Goal: Task Accomplishment & Management: Manage account settings

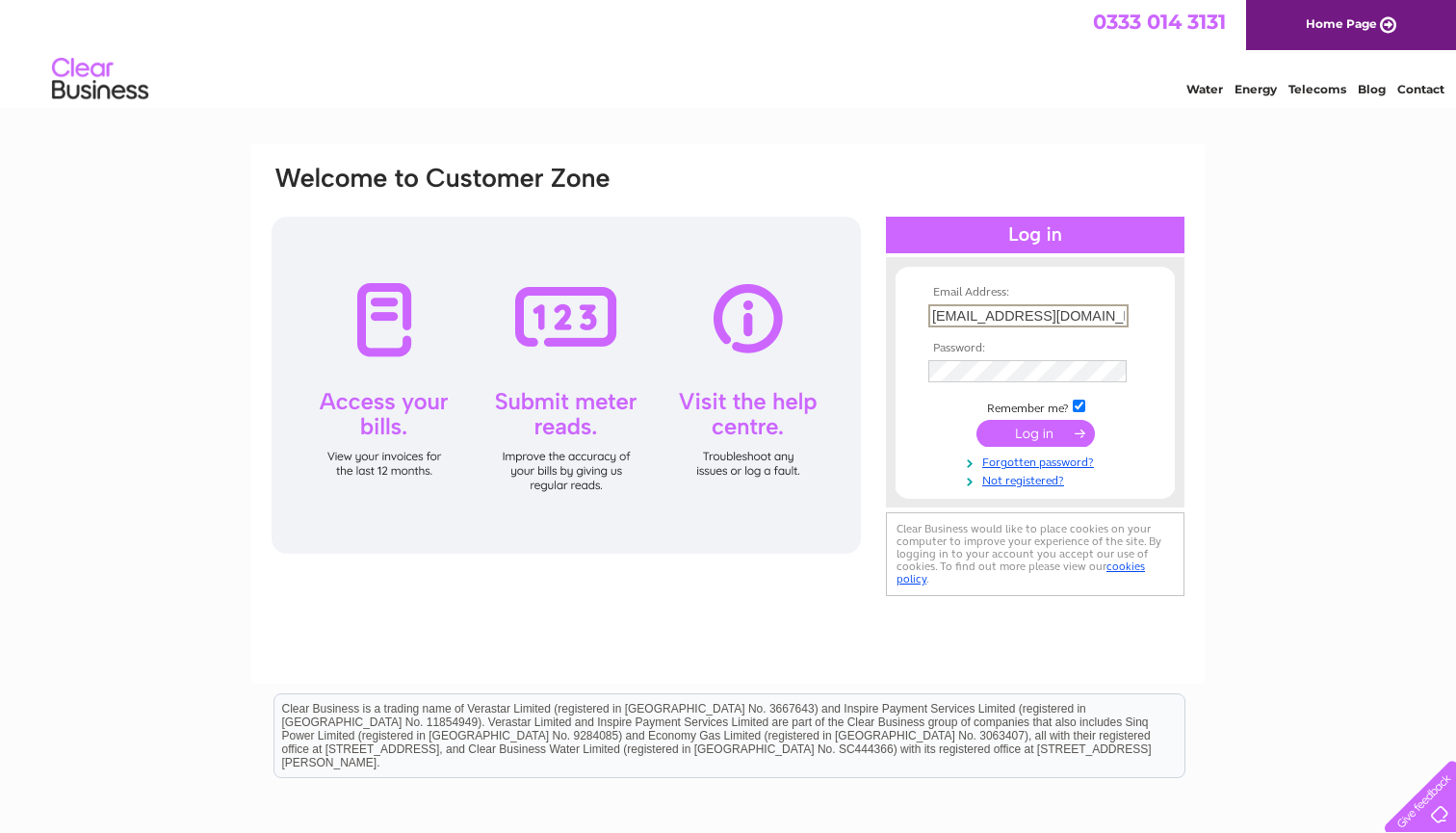
type input "[EMAIL_ADDRESS][DOMAIN_NAME]"
click at [1032, 416] on td at bounding box center [1035, 434] width 224 height 37
click at [1025, 428] on input "submit" at bounding box center [1035, 432] width 118 height 27
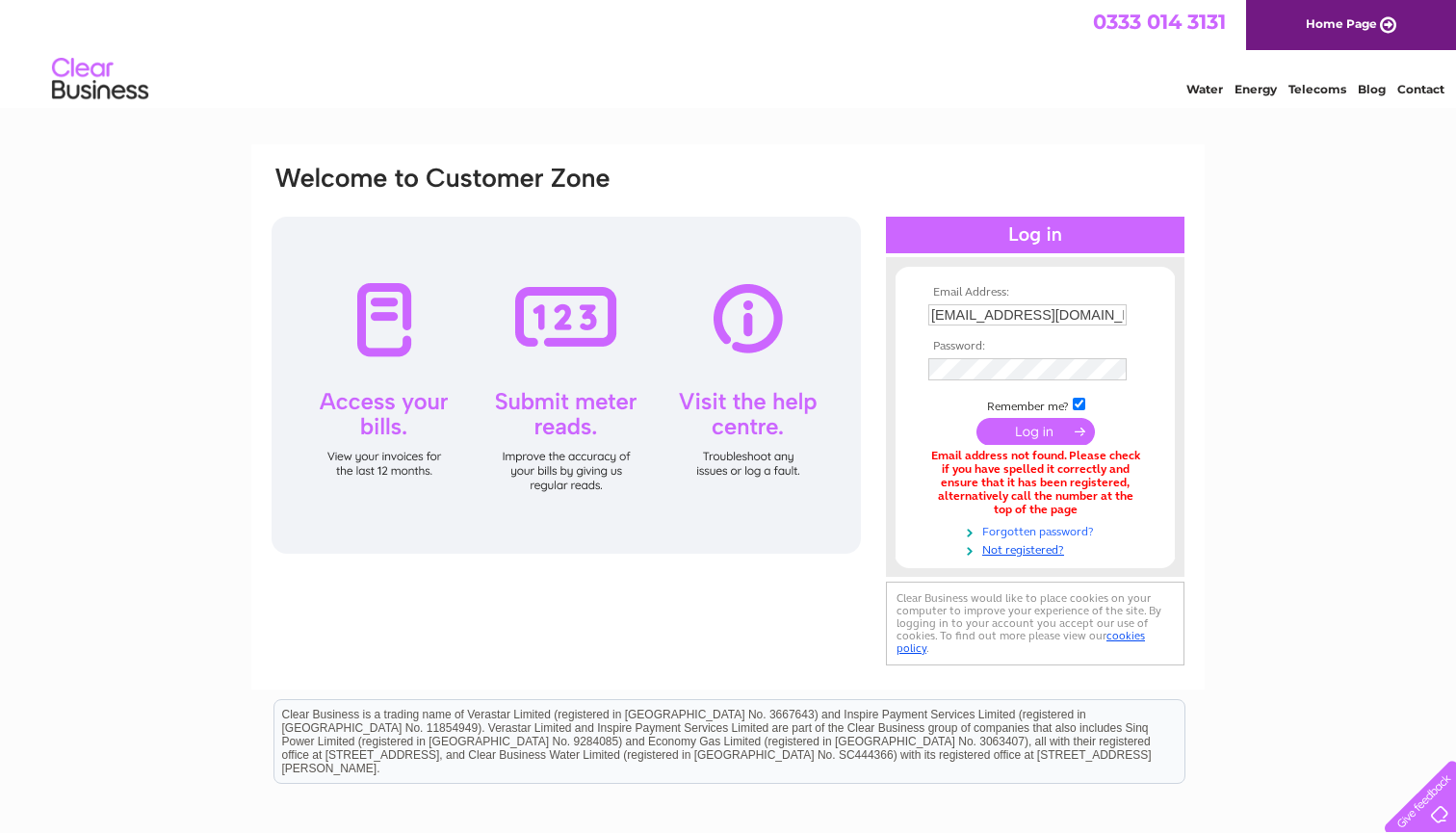
click at [1034, 525] on link "Forgotten password?" at bounding box center [1038, 530] width 219 height 18
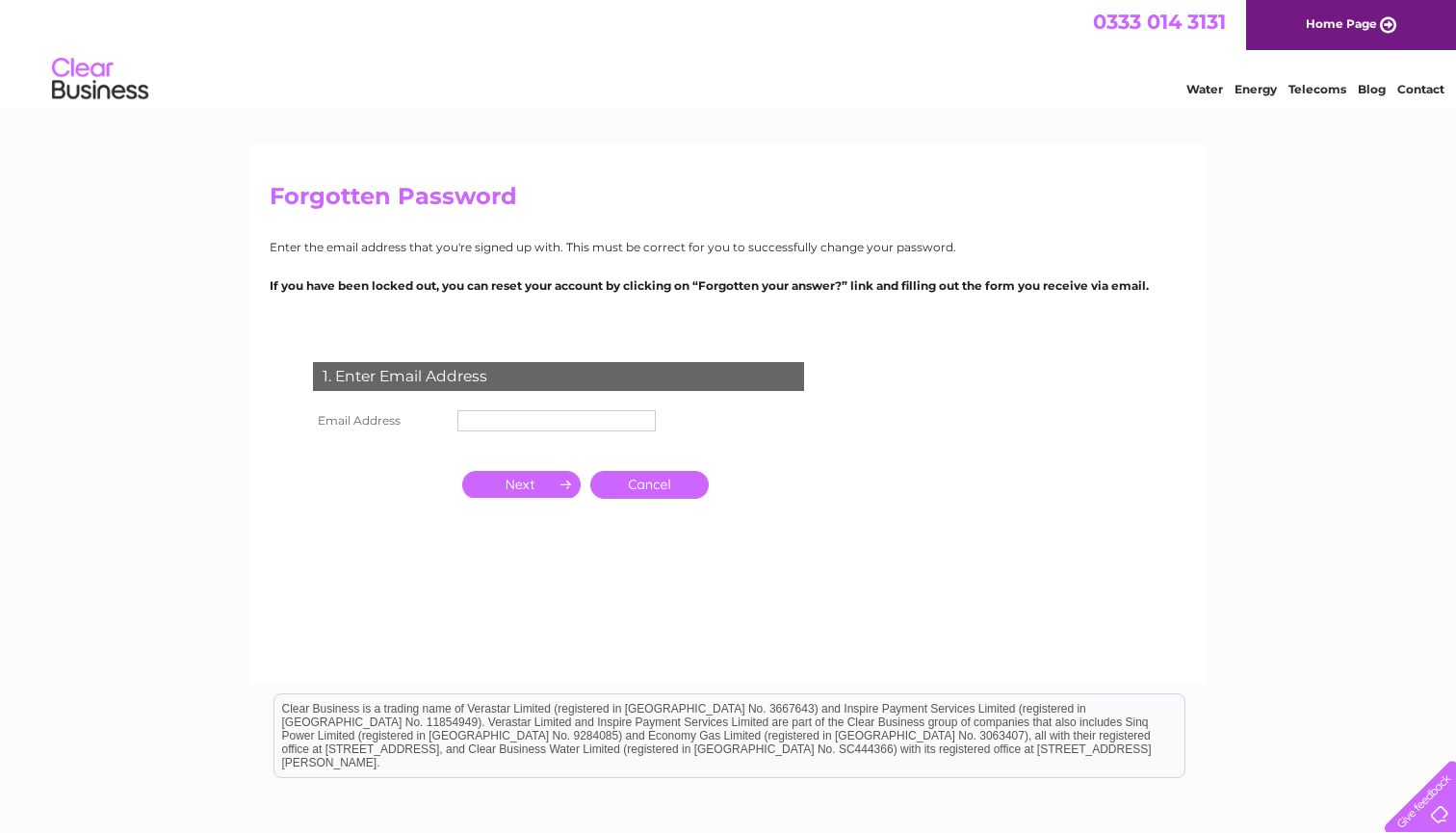
click at [487, 411] on input "text" at bounding box center [556, 421] width 198 height 21
click at [510, 416] on input "giggles_farmer_0j@icloud.com" at bounding box center [556, 421] width 198 height 21
type input "[EMAIL_ADDRESS][DOMAIN_NAME]"
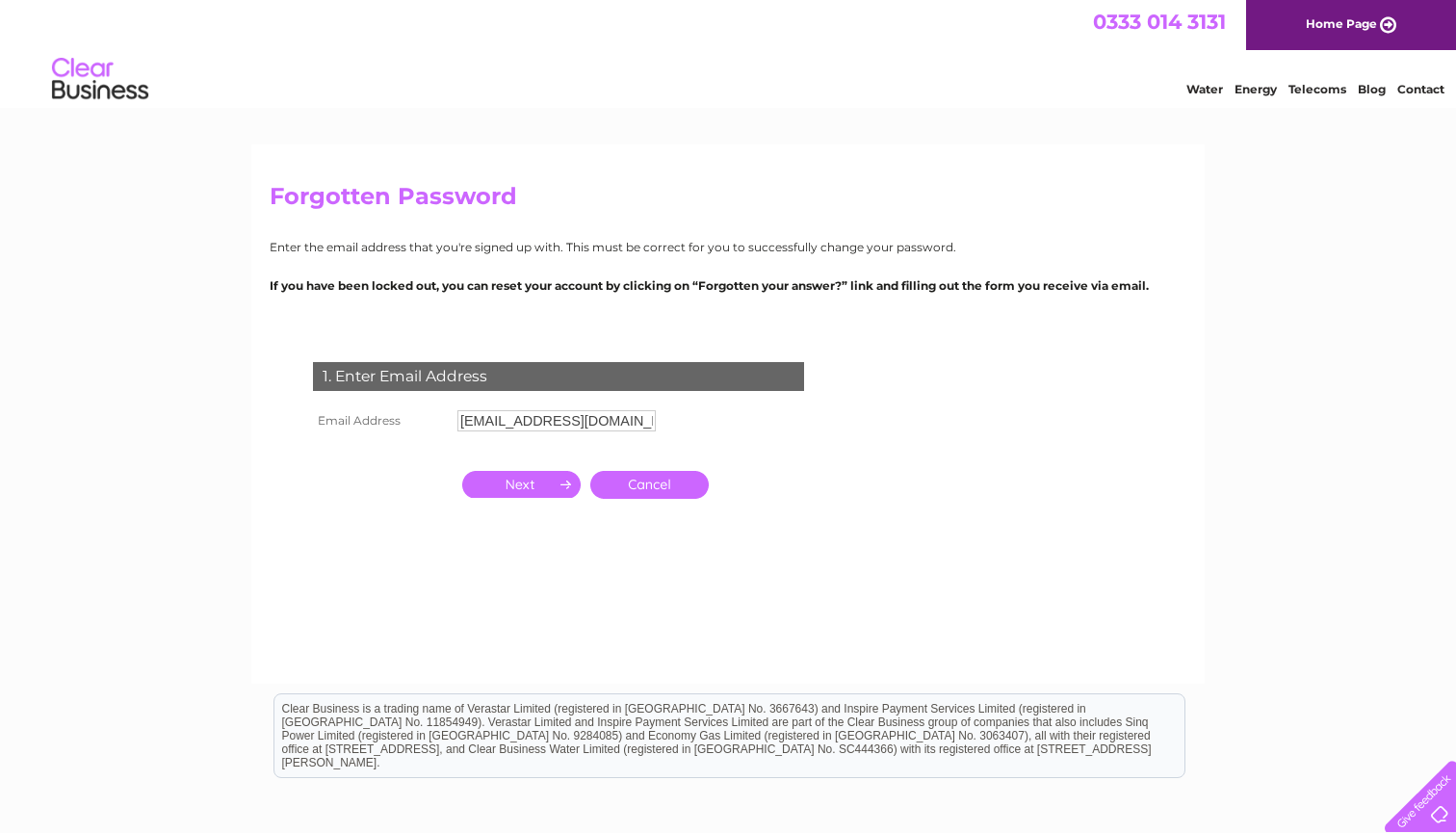
click at [534, 481] on input "button" at bounding box center [521, 484] width 118 height 27
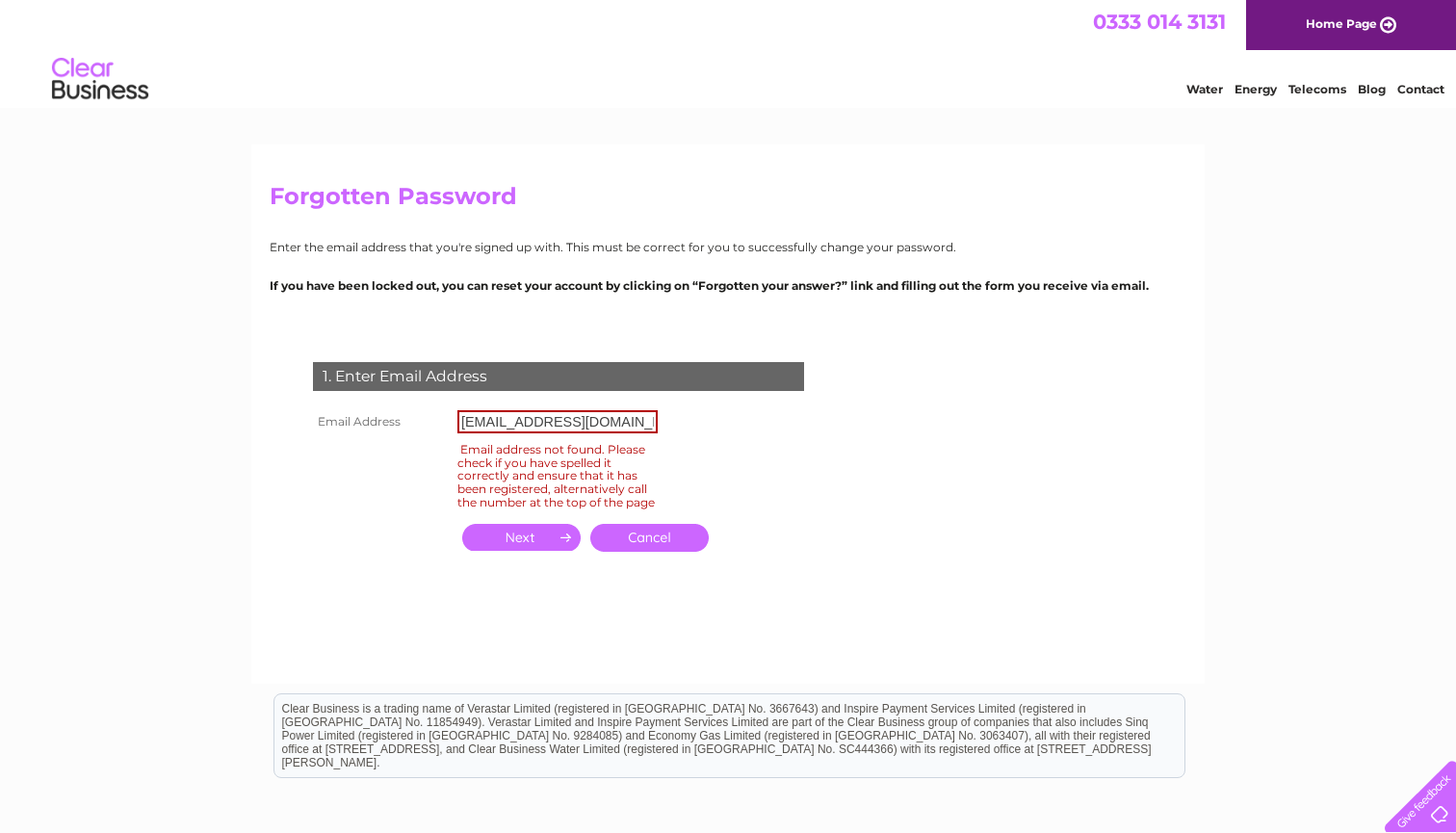
click at [552, 429] on input "[EMAIL_ADDRESS][DOMAIN_NAME]" at bounding box center [557, 422] width 200 height 23
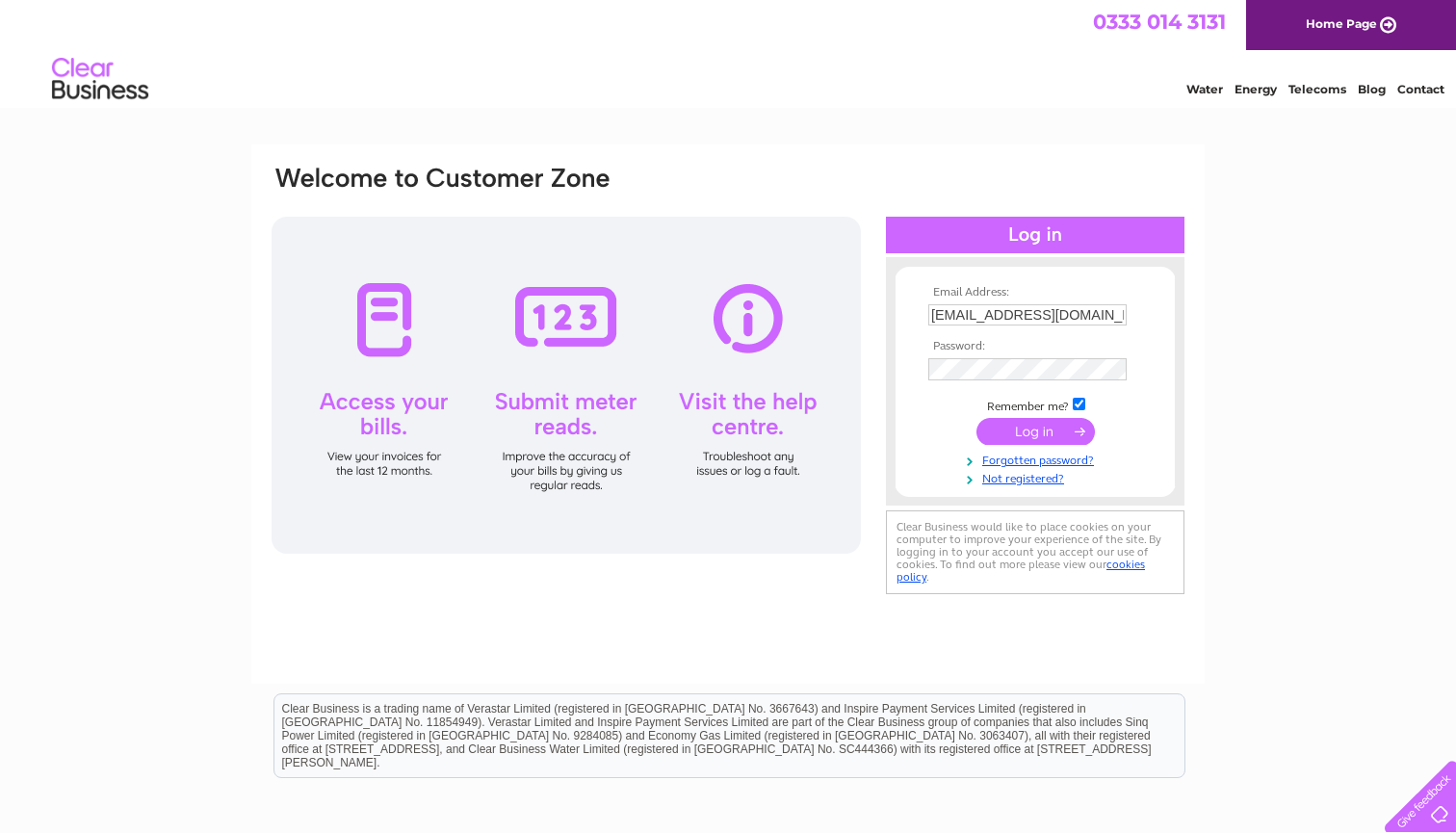
click at [993, 319] on input "[EMAIL_ADDRESS][DOMAIN_NAME]" at bounding box center [1027, 315] width 198 height 21
type input "[EMAIL_ADDRESS][DOMAIN_NAME]"
